Goal: Information Seeking & Learning: Learn about a topic

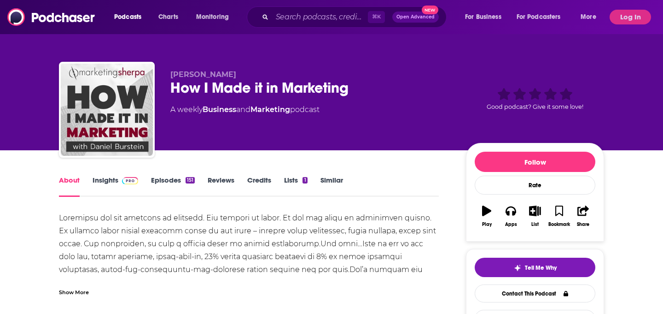
click at [115, 175] on link "Insights" at bounding box center [116, 185] width 46 height 21
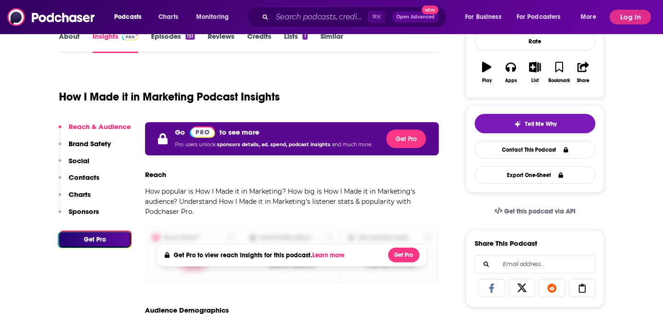
scroll to position [153, 0]
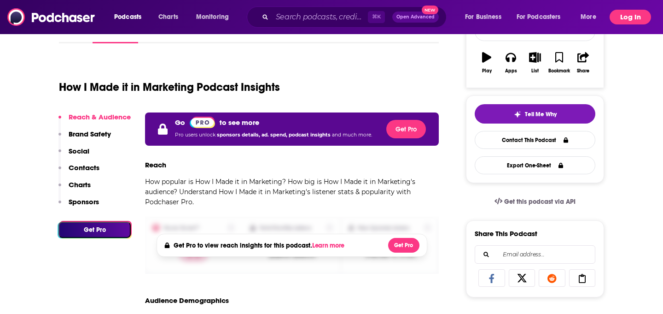
click at [625, 13] on button "Log In" at bounding box center [630, 17] width 41 height 15
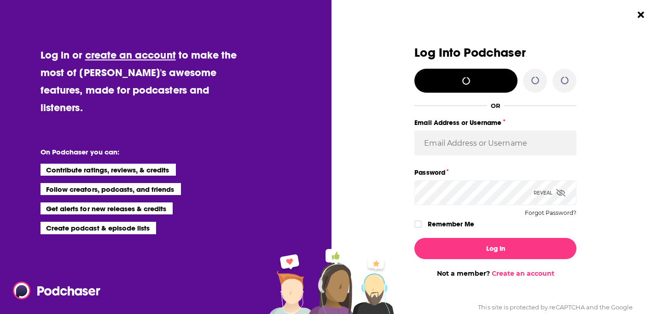
scroll to position [0, 0]
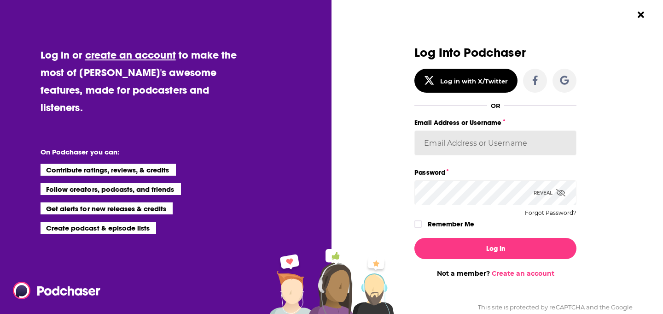
type input "[EMAIL_ADDRESS][DOMAIN_NAME]"
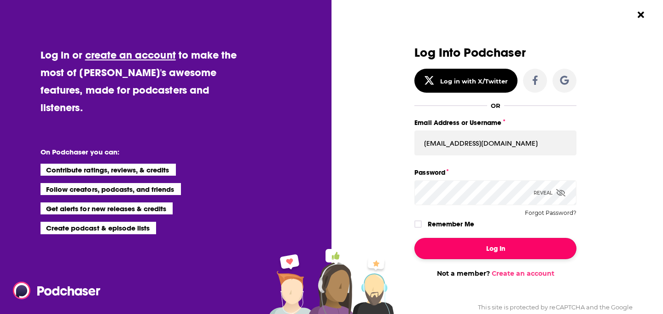
click at [486, 244] on button "Log In" at bounding box center [495, 248] width 162 height 21
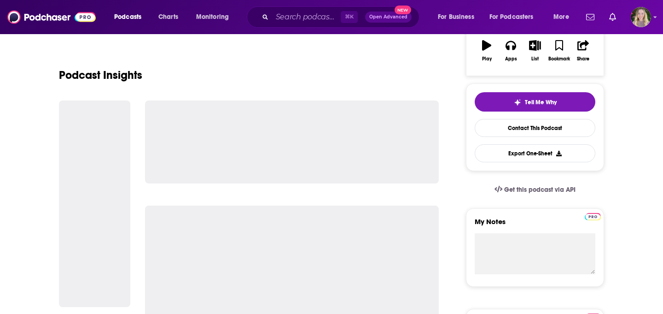
scroll to position [167, 0]
